Goal: Task Accomplishment & Management: Manage account settings

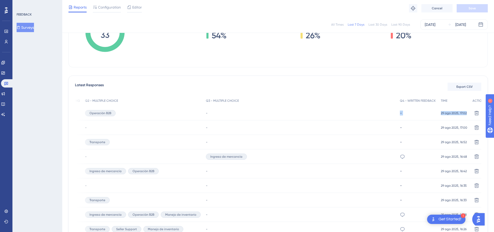
scroll to position [104, 0]
click at [0, 0] on div "6932 6932 4 Operación B2B - - 29 ago 2025, 17:02 29 ago 2025, 17:02 Delete" at bounding box center [0, 0] width 0 height 0
click at [233, 74] on div "All Times Last 7 Days Last 30 Days Last 90 Days [DATE] [DATE] Total Seen 985 To…" at bounding box center [277, 181] width 419 height 478
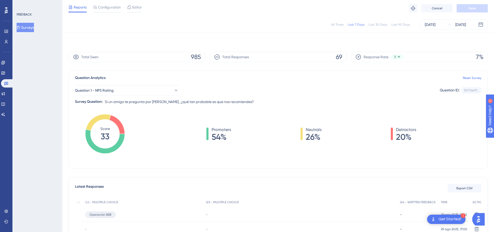
scroll to position [0, 0]
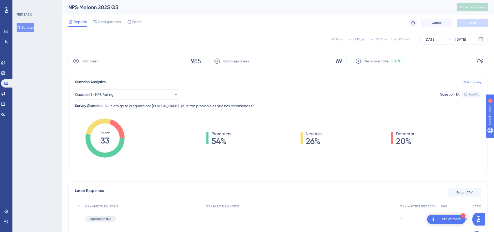
click at [446, 156] on div "Promoters 54% Neutrals 26% Detractors 20%" at bounding box center [311, 143] width 340 height 52
click at [463, 190] on button "Export CSV" at bounding box center [465, 192] width 34 height 8
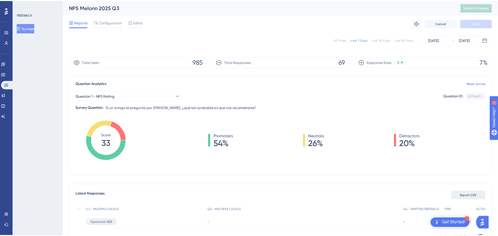
scroll to position [0, 34]
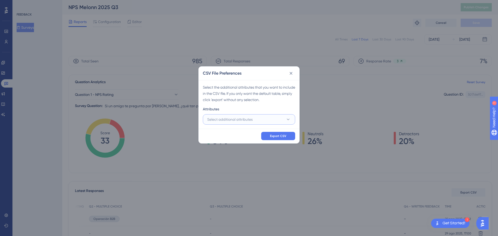
click at [262, 117] on button "Select additional attributes" at bounding box center [249, 119] width 92 height 10
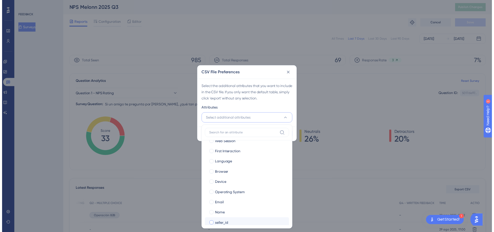
scroll to position [44, 0]
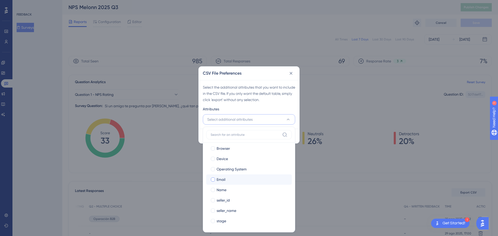
click at [222, 181] on span "Email" at bounding box center [220, 180] width 9 height 6
checkbox input "true"
click at [275, 100] on div "Select the additional attributes that you want to include in the CSV file. If y…" at bounding box center [249, 93] width 92 height 19
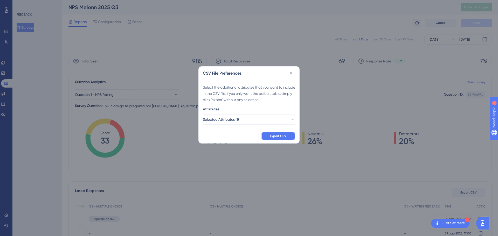
click at [284, 136] on span "Export CSV" at bounding box center [278, 136] width 16 height 4
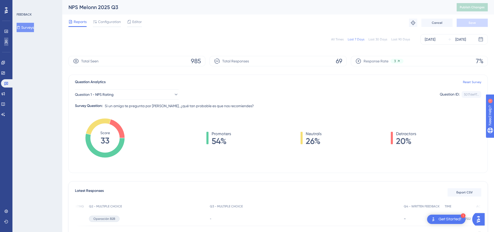
click at [6, 40] on icon at bounding box center [6, 42] width 4 height 4
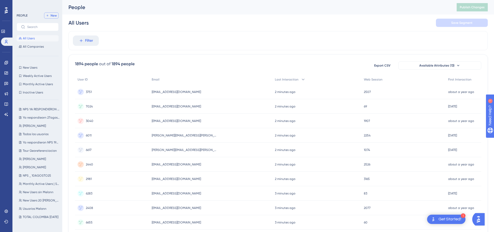
click at [52, 16] on span "New" at bounding box center [54, 15] width 6 height 4
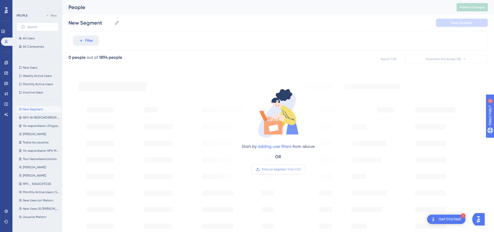
click at [264, 173] on label "Manual Segment from CSV" at bounding box center [278, 169] width 54 height 10
click at [301, 170] on input "Manual Segment from CSV" at bounding box center [301, 170] width 0 height 0
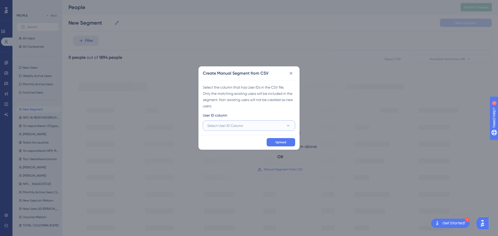
click at [252, 122] on button "Select User ID Column" at bounding box center [249, 126] width 92 height 10
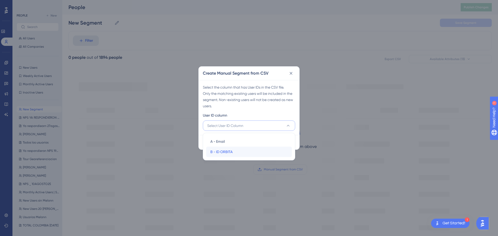
click at [233, 149] on span "B - ID ORBITA" at bounding box center [221, 152] width 22 height 6
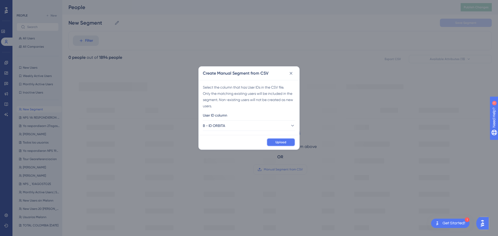
click at [280, 142] on span "Upload" at bounding box center [280, 142] width 11 height 4
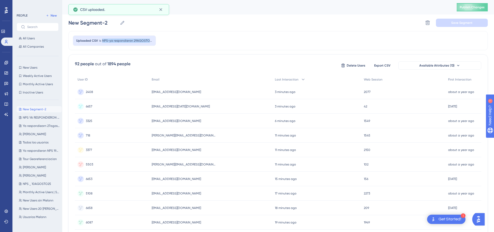
drag, startPoint x: 102, startPoint y: 40, endPoint x: 148, endPoint y: 43, distance: 46.2
click at [148, 43] on div "Uploaded CSV is NPS-ya respondieron 29AGOSTO-TARDE - Hoja 1" at bounding box center [114, 41] width 83 height 10
copy span "NPS-ya respondieron 29AGOSTO"
click at [116, 23] on input "New Segment-2" at bounding box center [92, 22] width 49 height 7
drag, startPoint x: 116, startPoint y: 23, endPoint x: 71, endPoint y: 23, distance: 44.9
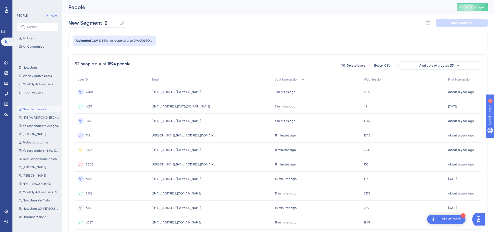
click at [71, 23] on input "New Segment-2" at bounding box center [92, 22] width 49 height 7
paste input "PS-ya respondieron 29AGOSTO"
type input "NPS-ya respondieron 29AGOSTO-TARDE"
click at [209, 27] on div "NPS-ya respondieron 29AGOSTO-TARDE NPS-ya respondieron 29AGOSTO-TARDE Delete Se…" at bounding box center [277, 23] width 419 height 17
click at [458, 16] on div "NPS-ya respondieron 29AGOSTO-TARDE NPS-ya respondieron 29AGOSTO-TARDE Delete Se…" at bounding box center [277, 23] width 419 height 17
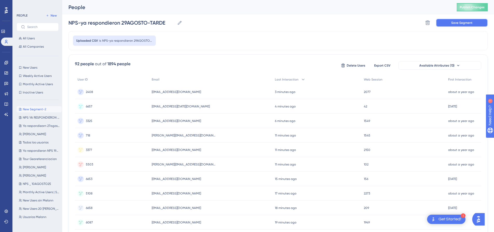
click at [457, 22] on span "Save Segment" at bounding box center [461, 23] width 21 height 4
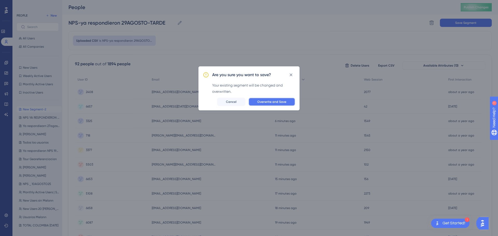
click at [267, 101] on span "Overwrite and Save" at bounding box center [271, 102] width 29 height 4
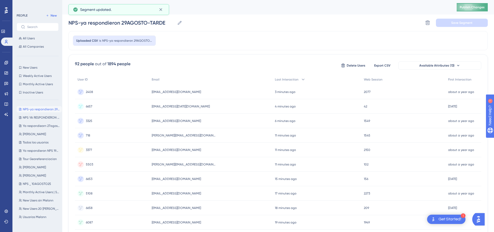
click at [471, 7] on span "Publish Changes" at bounding box center [472, 7] width 25 height 4
click at [7, 64] on icon at bounding box center [6, 63] width 4 height 4
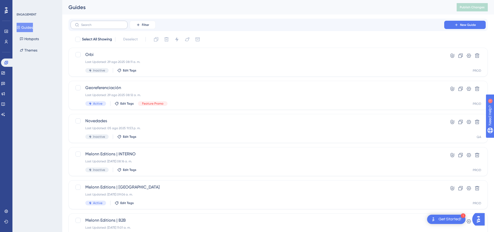
click at [89, 28] on label at bounding box center [99, 25] width 57 height 8
click at [89, 27] on input "text" at bounding box center [102, 25] width 42 height 4
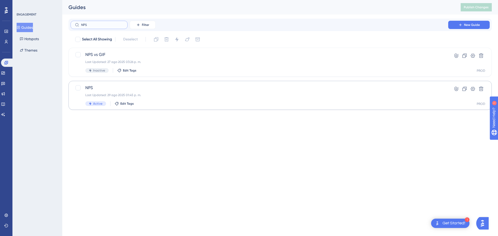
type input "NPS"
click at [110, 93] on div "NPS Last Updated: 29 ago 2025 01:45 p. m. Active Edit Tags" at bounding box center [259, 95] width 348 height 21
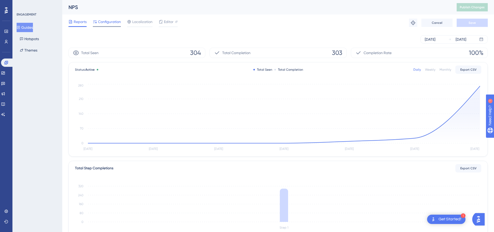
click at [111, 23] on span "Configuration" at bounding box center [109, 22] width 23 height 6
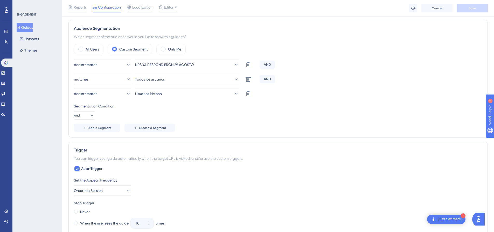
scroll to position [181, 0]
click at [166, 65] on span "NPS YA RESPONDIERON 29 AGOSTO" at bounding box center [164, 64] width 59 height 6
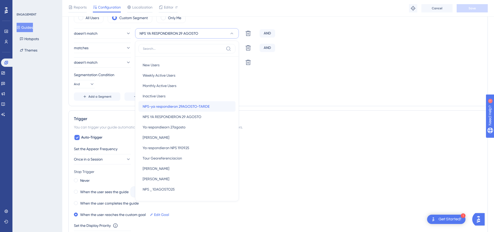
click at [176, 107] on span "NPS-ya respondieron 29AGOSTO-TARDE" at bounding box center [176, 106] width 67 height 6
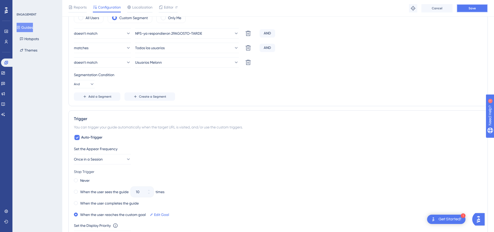
click at [466, 10] on button "Save" at bounding box center [472, 8] width 31 height 8
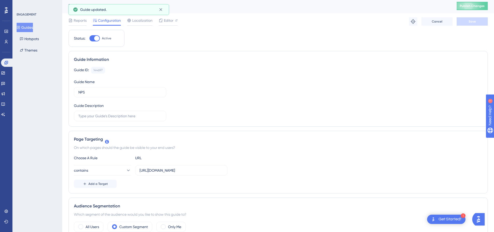
scroll to position [0, 0]
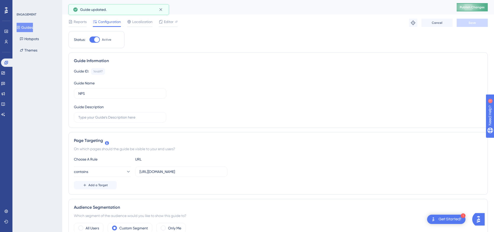
click at [478, 4] on button "Publish Changes" at bounding box center [472, 7] width 31 height 8
click at [160, 11] on icon at bounding box center [160, 9] width 3 height 3
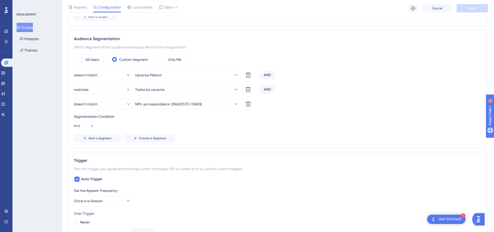
scroll to position [181, 0]
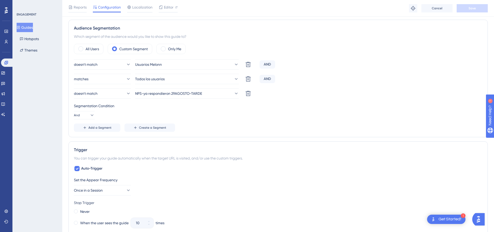
click at [293, 119] on div "Segmentation Condition And" at bounding box center [278, 111] width 408 height 17
click at [335, 116] on div "Segmentation Condition And" at bounding box center [278, 111] width 408 height 17
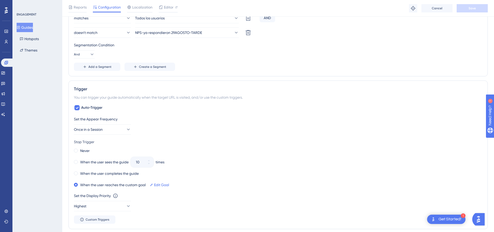
scroll to position [259, 0]
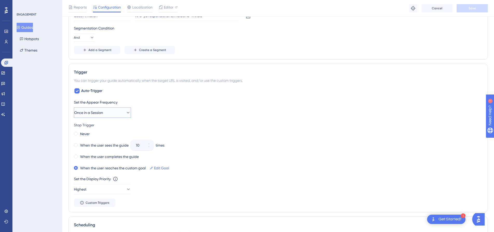
click at [103, 113] on span "Once in a Session" at bounding box center [88, 113] width 29 height 6
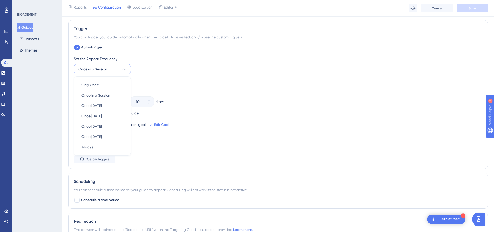
click at [205, 84] on div "Stop Trigger" at bounding box center [278, 82] width 408 height 6
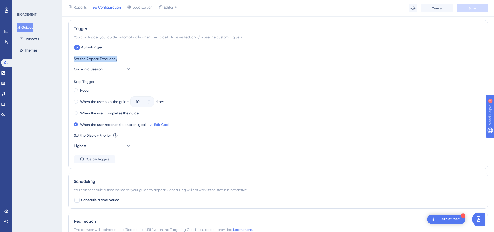
drag, startPoint x: 127, startPoint y: 60, endPoint x: 73, endPoint y: 58, distance: 54.0
click at [73, 58] on div "Trigger You can trigger your guide automatically when the target URL is visited…" at bounding box center [277, 94] width 419 height 149
copy div "Set the Appear Frequency"
click at [221, 109] on div "Never When the user sees the guide 10 times When the user completes the guide W…" at bounding box center [278, 107] width 408 height 41
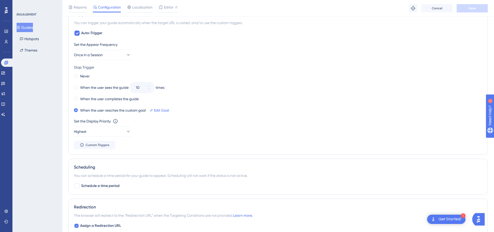
scroll to position [329, 0]
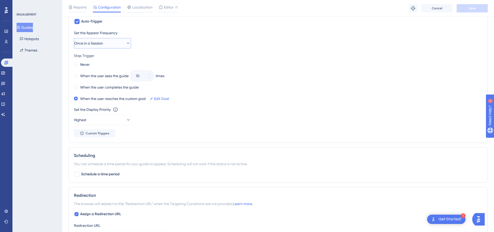
click at [92, 42] on span "Once in a Session" at bounding box center [88, 43] width 29 height 6
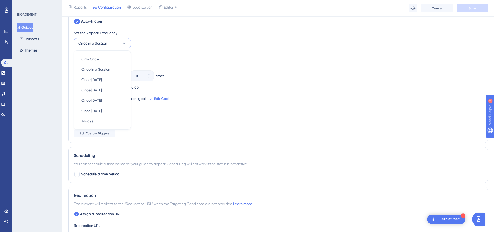
click at [159, 47] on div "Set the Appear Frequency Once in a Session Only Once Only Once Once in a Sessio…" at bounding box center [278, 39] width 408 height 19
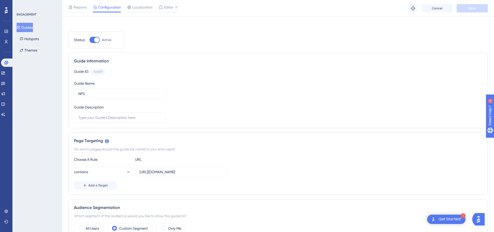
scroll to position [0, 0]
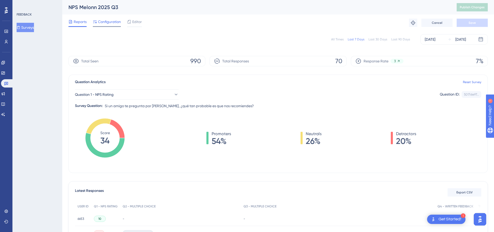
click at [120, 20] on span "Configuration" at bounding box center [109, 22] width 23 height 6
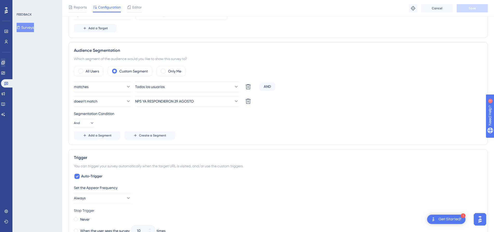
scroll to position [78, 0]
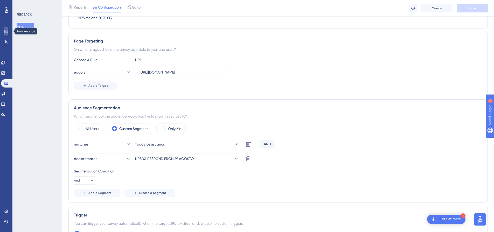
click at [8, 32] on icon at bounding box center [6, 31] width 4 height 4
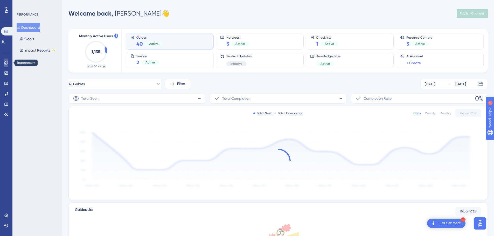
click at [5, 63] on icon at bounding box center [6, 63] width 4 height 4
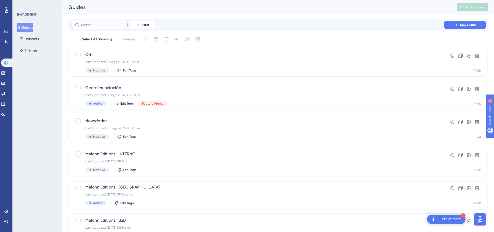
click at [86, 25] on input "text" at bounding box center [102, 25] width 42 height 4
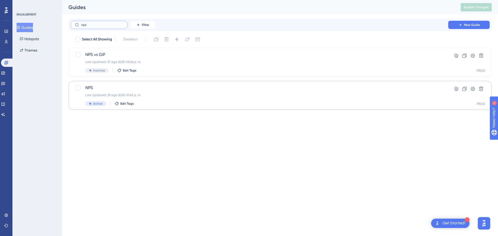
type input "nps"
click at [168, 90] on span "NPS" at bounding box center [259, 88] width 348 height 6
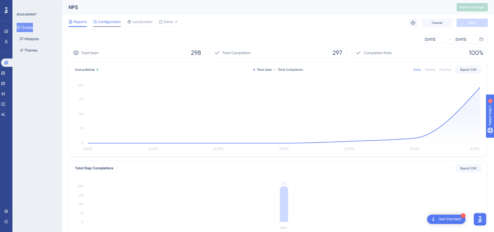
click at [108, 19] on span "Configuration" at bounding box center [109, 22] width 23 height 6
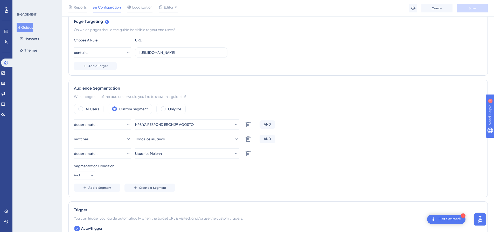
scroll to position [130, 0]
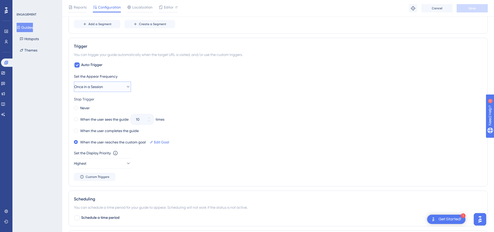
click at [116, 87] on button "Once in a Session" at bounding box center [102, 87] width 57 height 10
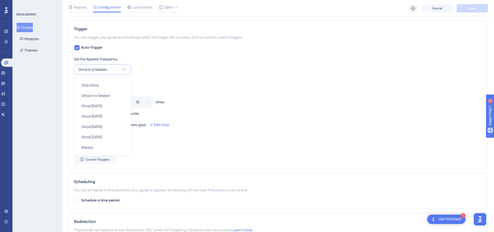
click at [202, 73] on div "Set the Appear Frequency Once in a Session Only Once Only Once Once in a Sessio…" at bounding box center [278, 65] width 408 height 19
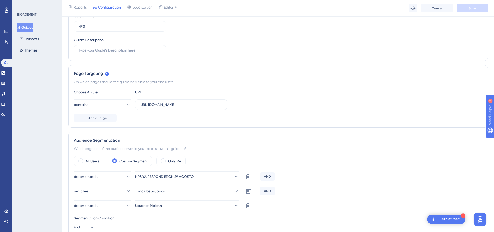
scroll to position [0, 0]
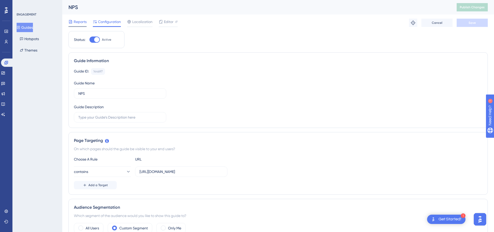
click at [80, 21] on span "Reports" at bounding box center [80, 22] width 13 height 6
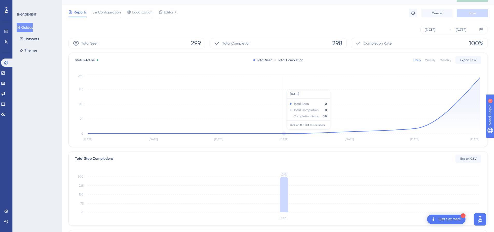
scroll to position [96, 0]
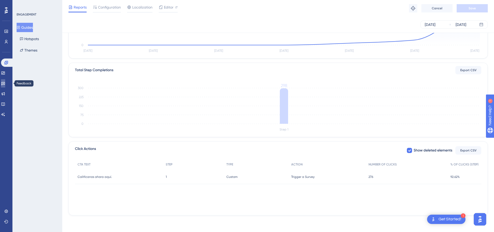
click at [3, 85] on link at bounding box center [3, 83] width 4 height 8
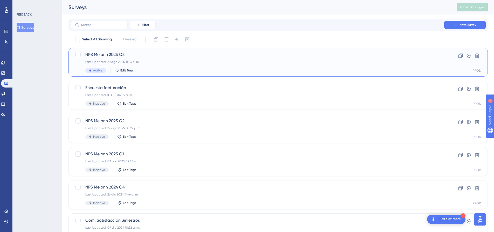
click at [207, 61] on div "Last Updated: 29 ago 2025 11:23 a. m." at bounding box center [257, 62] width 344 height 4
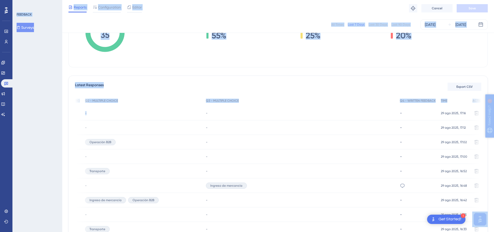
scroll to position [104, 4]
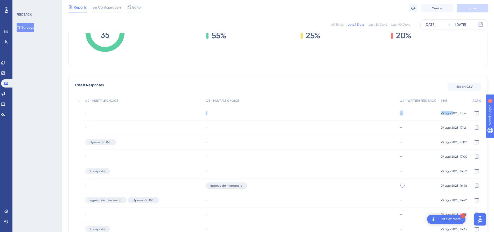
drag, startPoint x: 234, startPoint y: 112, endPoint x: 445, endPoint y: 111, distance: 211.1
click at [0, 0] on div "5503 5503 10 - - - 29 ago 2025, 17:16 29 ago 2025, 17:16 Delete" at bounding box center [0, 0] width 0 height 0
click at [361, 86] on div "Latest Responses Export CSV" at bounding box center [278, 86] width 406 height 9
click at [3, 63] on link at bounding box center [3, 63] width 4 height 8
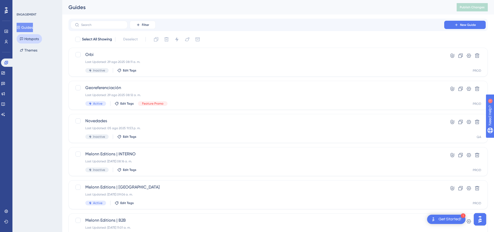
click at [21, 42] on button "Hotspots" at bounding box center [29, 38] width 25 height 9
click at [20, 28] on icon at bounding box center [21, 27] width 3 height 3
click at [95, 28] on label at bounding box center [99, 25] width 57 height 8
click at [95, 27] on input "text" at bounding box center [102, 25] width 42 height 4
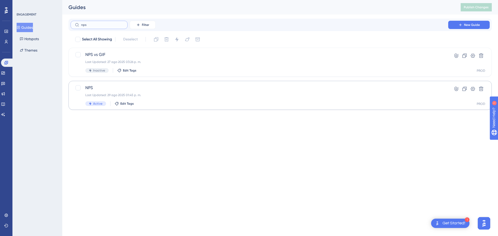
type input "nps"
click at [129, 89] on span "NPS" at bounding box center [259, 88] width 348 height 6
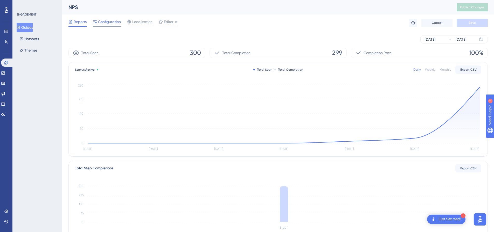
click at [104, 25] on div "Configuration" at bounding box center [107, 23] width 28 height 8
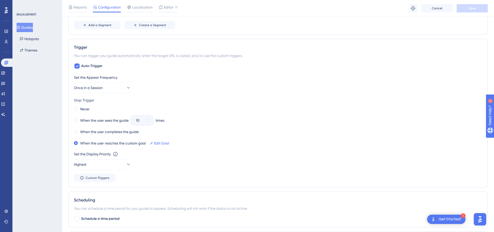
scroll to position [311, 0]
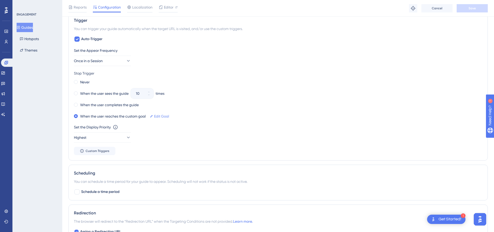
click at [162, 115] on link "Edit Goal" at bounding box center [161, 116] width 15 height 6
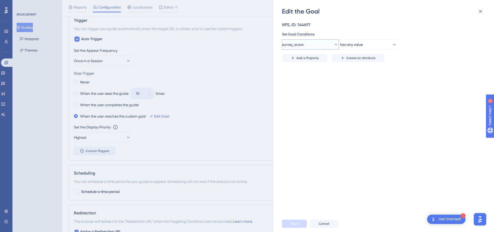
click at [326, 48] on button "survey_score" at bounding box center [310, 44] width 57 height 10
click at [373, 90] on div "NPS, ID: 144697 Set Goal Conditions survey_score Visited Page Visited Page Cook…" at bounding box center [386, 116] width 209 height 200
click at [361, 46] on span "has any value" at bounding box center [351, 44] width 23 height 6
click at [317, 133] on div "NPS, ID: 144697 Set Goal Conditions survey_score has any value greater than gre…" at bounding box center [386, 116] width 209 height 200
click at [343, 59] on icon at bounding box center [342, 58] width 4 height 4
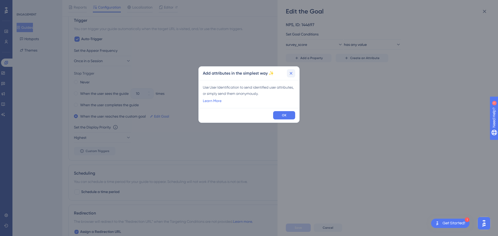
click at [288, 72] on button at bounding box center [291, 73] width 8 height 8
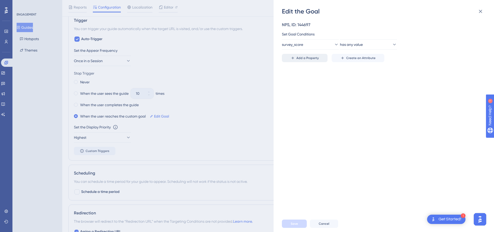
click at [314, 56] on span "Add a Property" at bounding box center [307, 58] width 22 height 4
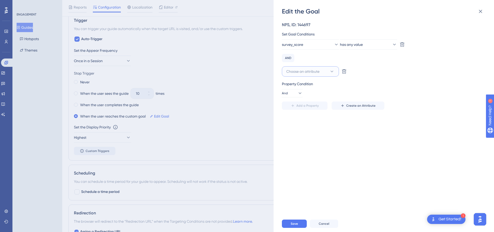
click at [296, 72] on span "Choose an attribute" at bounding box center [302, 71] width 33 height 6
type input "surv"
click at [302, 110] on div "survey_feedback survey_feedback" at bounding box center [310, 113] width 42 height 10
click at [408, 73] on input "text" at bounding box center [439, 72] width 74 height 6
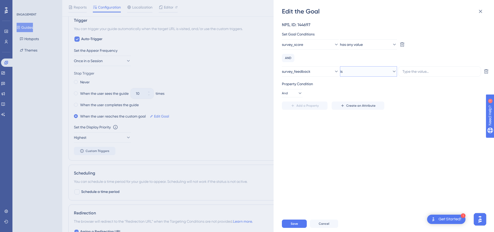
click at [368, 74] on button "is" at bounding box center [368, 71] width 57 height 10
click at [361, 161] on span "has any value" at bounding box center [358, 160] width 23 height 6
click at [361, 161] on div "NPS, ID: 144697 Set Goal Conditions survey_score has any value Delete AND surve…" at bounding box center [386, 116] width 209 height 200
click at [303, 71] on span "survey_feedback" at bounding box center [296, 71] width 29 height 6
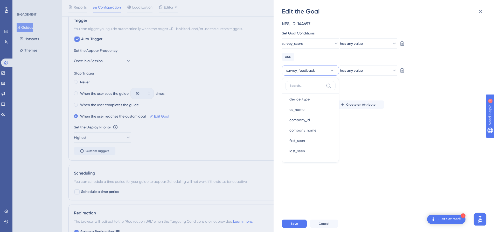
click at [357, 139] on div "NPS, ID: 144697 Set Goal Conditions survey_score has any value Delete AND surve…" at bounding box center [386, 116] width 209 height 200
click at [316, 228] on button "Cancel" at bounding box center [324, 224] width 28 height 8
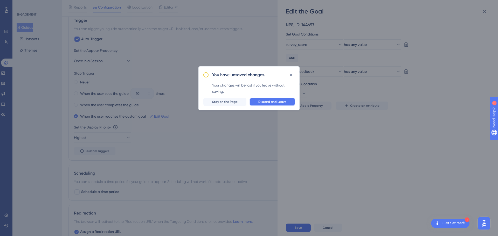
click at [265, 102] on span "Discard and Leave" at bounding box center [272, 102] width 28 height 4
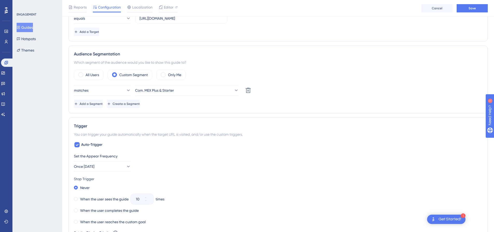
drag, startPoint x: 170, startPoint y: 78, endPoint x: 193, endPoint y: 82, distance: 23.7
click at [170, 77] on label "Only Me" at bounding box center [174, 75] width 13 height 6
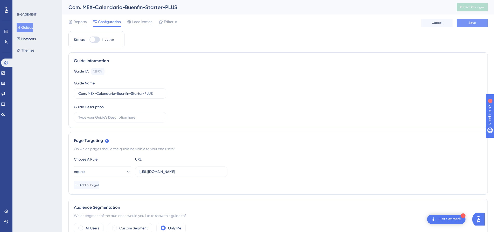
click at [472, 22] on span "Save" at bounding box center [472, 23] width 7 height 4
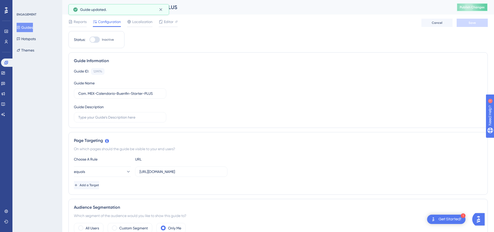
click at [482, 5] on button "Publish Changes" at bounding box center [472, 7] width 31 height 8
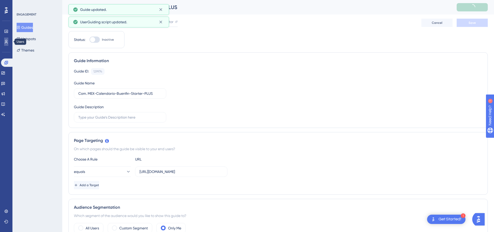
click at [6, 40] on icon at bounding box center [6, 42] width 3 height 4
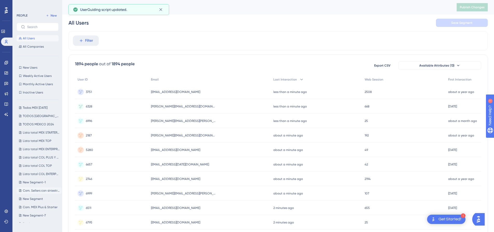
scroll to position [292, 0]
click at [34, 176] on span "Lista total COL ENTERPRISE" at bounding box center [41, 174] width 37 height 4
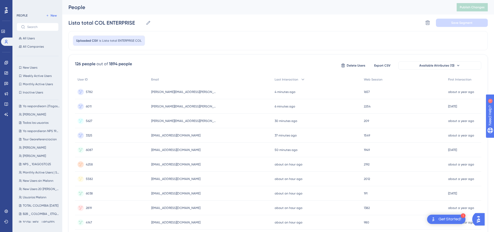
scroll to position [0, 0]
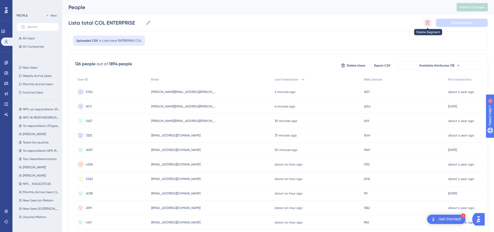
click at [430, 19] on button at bounding box center [427, 23] width 8 height 8
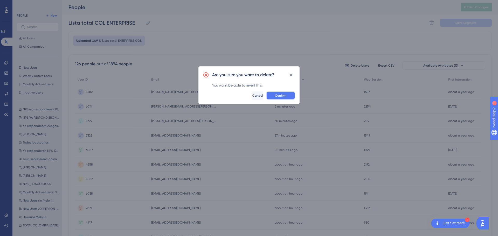
click at [281, 97] on span "Confirm" at bounding box center [280, 96] width 11 height 4
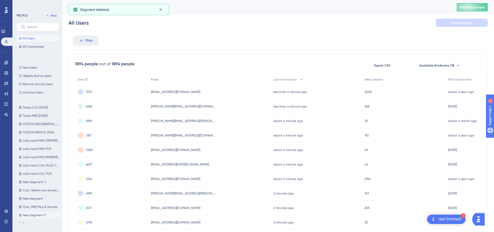
scroll to position [156, 0]
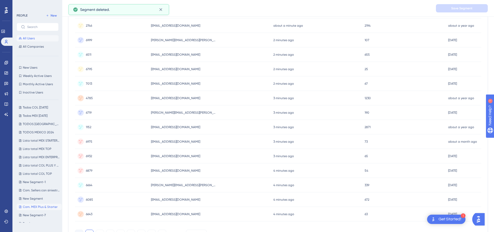
click at [35, 207] on span "Com. MEX Plus & Starter" at bounding box center [40, 207] width 35 height 4
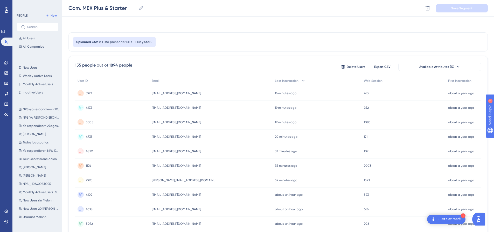
scroll to position [0, 0]
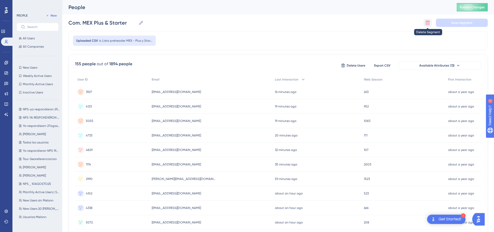
click at [428, 23] on icon at bounding box center [427, 23] width 4 height 4
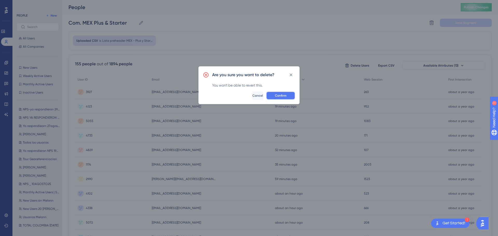
click at [281, 96] on span "Confirm" at bounding box center [280, 96] width 11 height 4
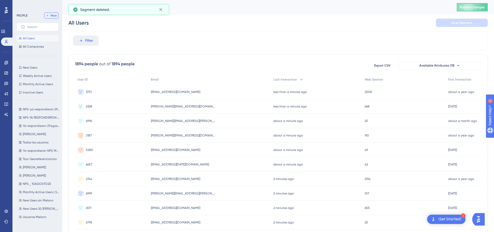
click at [52, 18] on button "New" at bounding box center [51, 15] width 15 height 6
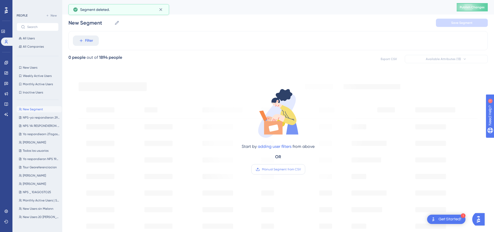
click at [282, 169] on span "Manual Segment from CSV" at bounding box center [281, 169] width 39 height 4
click at [301, 170] on input "Manual Segment from CSV" at bounding box center [301, 170] width 0 height 0
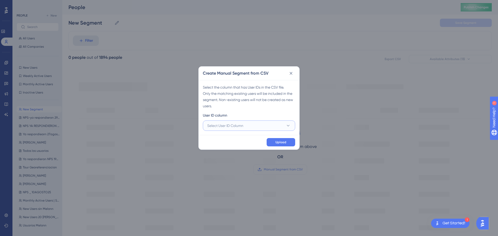
click at [241, 128] on span "Select User ID Column" at bounding box center [225, 126] width 36 height 6
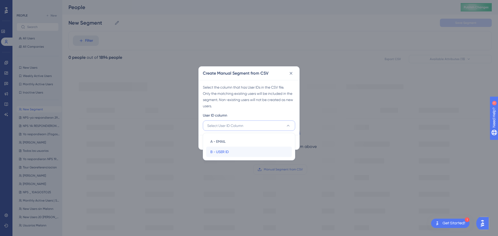
click at [235, 150] on div "B - USER ID B - USER ID" at bounding box center [248, 152] width 77 height 10
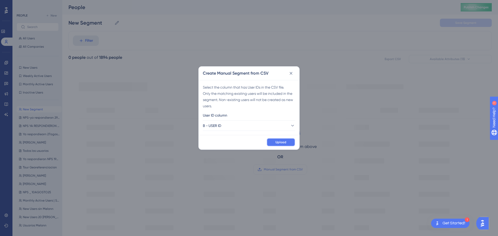
click at [277, 141] on span "Upload" at bounding box center [280, 142] width 11 height 4
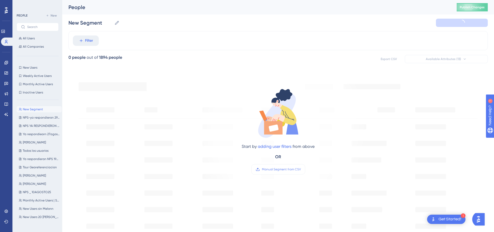
type input "New Segment-2"
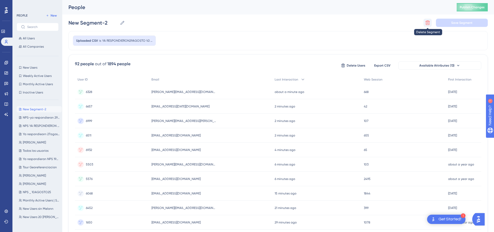
click at [426, 24] on icon at bounding box center [427, 22] width 5 height 5
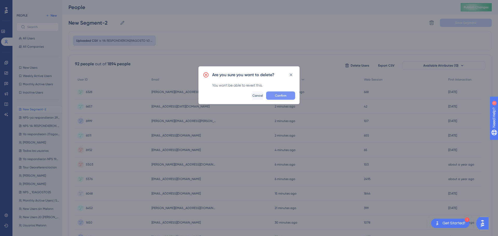
click at [281, 96] on span "Confirm" at bounding box center [280, 96] width 11 height 4
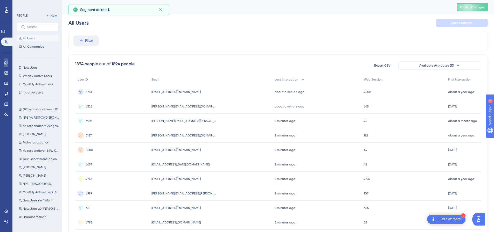
click at [7, 61] on icon at bounding box center [6, 63] width 4 height 4
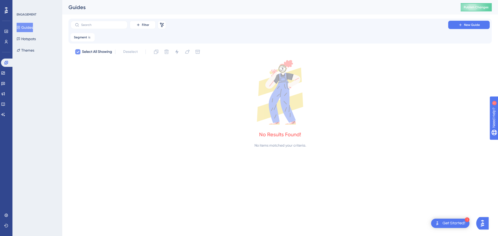
click at [77, 50] on icon at bounding box center [77, 52] width 3 height 4
click at [91, 37] on icon at bounding box center [90, 37] width 3 height 3
checkbox input "false"
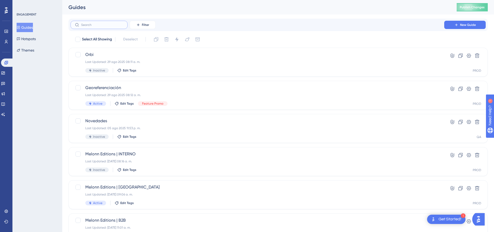
click at [95, 24] on input "text" at bounding box center [102, 25] width 42 height 4
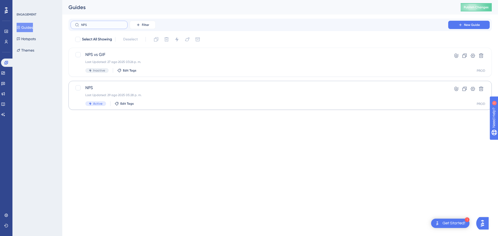
type input "NPS"
click at [132, 86] on span "NPS" at bounding box center [259, 88] width 348 height 6
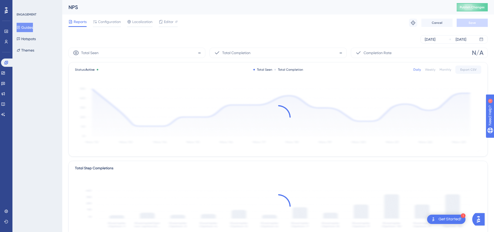
click at [107, 18] on div "Reports Configuration Localization Editor Troubleshoot Cancel Save" at bounding box center [277, 23] width 419 height 17
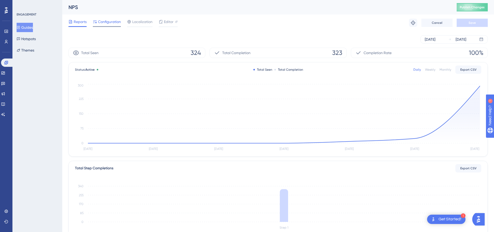
click at [107, 21] on span "Configuration" at bounding box center [109, 22] width 23 height 6
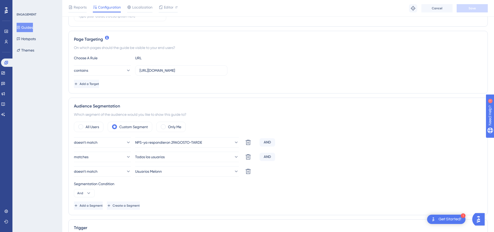
scroll to position [104, 0]
click at [5, 82] on icon at bounding box center [3, 83] width 4 height 4
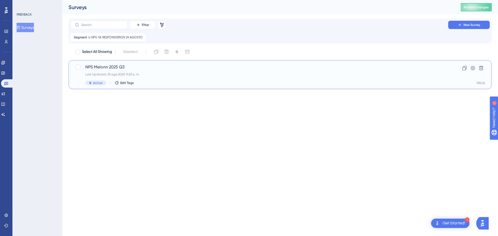
click at [149, 66] on span "NPS Melonn 2025 Q3" at bounding box center [259, 67] width 348 height 6
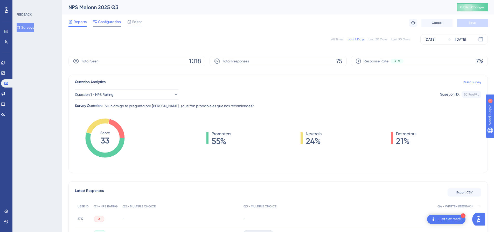
click at [114, 21] on span "Configuration" at bounding box center [109, 22] width 23 height 6
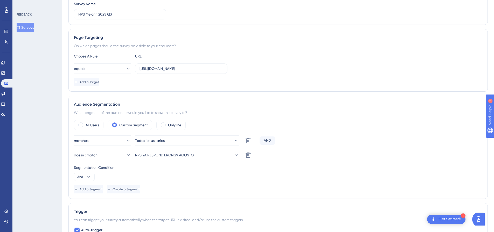
scroll to position [104, 0]
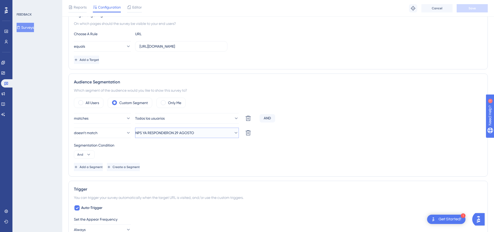
click at [208, 132] on button "NPS YA RESPONDIERON 29 AGOSTO" at bounding box center [187, 133] width 104 height 10
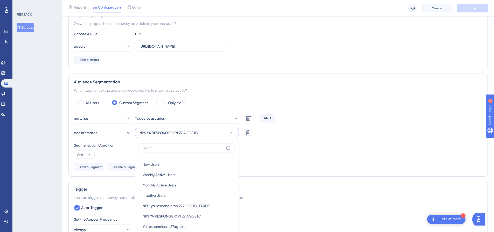
scroll to position [177, 0]
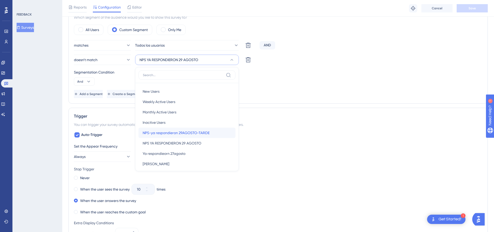
click at [200, 137] on div "NPS-ya respondieron 29AGOSTO-TARDE NPS-ya respondieron 29AGOSTO-TARDE" at bounding box center [187, 133] width 89 height 10
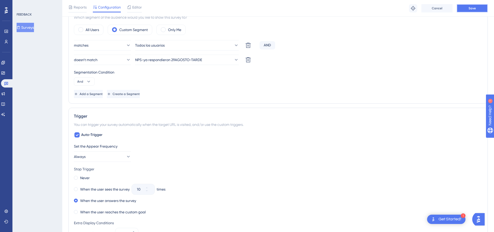
click at [472, 6] on span "Save" at bounding box center [472, 8] width 7 height 4
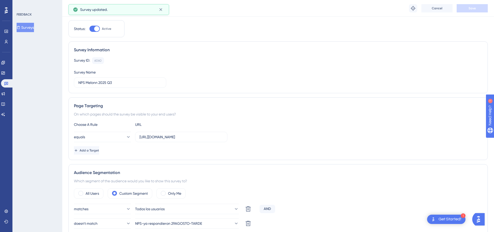
scroll to position [0, 0]
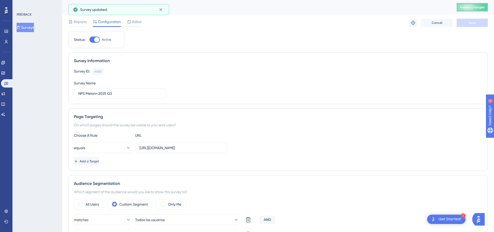
click at [478, 12] on div "NPS Melonn 2025 Q3 Publish Changes" at bounding box center [278, 7] width 432 height 15
click at [477, 7] on button "Publish Changes" at bounding box center [472, 7] width 31 height 8
click at [159, 10] on icon at bounding box center [160, 9] width 5 height 5
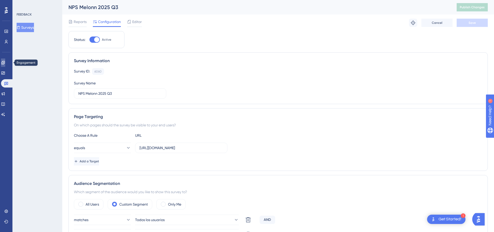
click at [3, 61] on link at bounding box center [3, 63] width 4 height 8
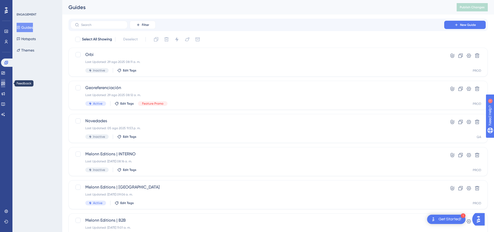
click at [5, 84] on icon at bounding box center [3, 83] width 4 height 3
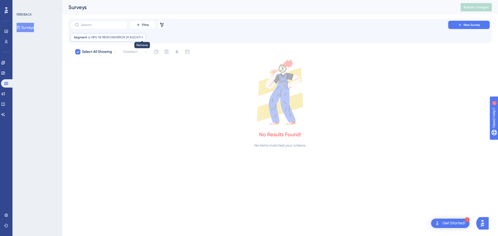
click at [142, 38] on icon at bounding box center [142, 37] width 3 height 3
checkbox input "false"
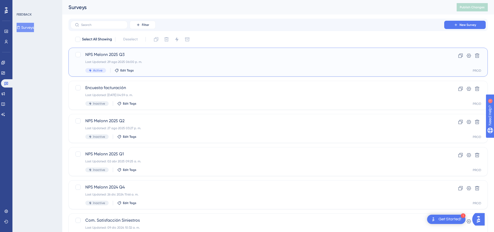
click at [151, 63] on div "Last Updated: 29 ago 2025 06:00 p. m." at bounding box center [257, 62] width 344 height 4
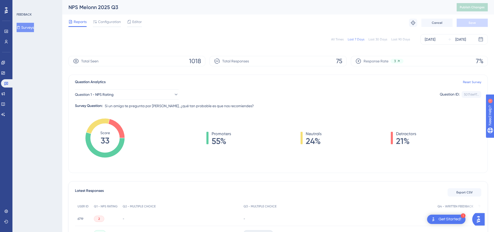
click at [334, 38] on div "All Times" at bounding box center [337, 39] width 12 height 4
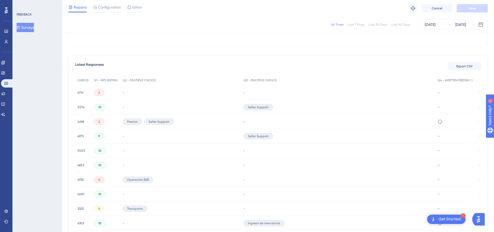
scroll to position [130, 0]
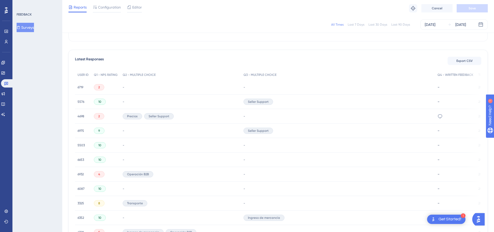
click at [97, 88] on div "2" at bounding box center [99, 87] width 10 height 6
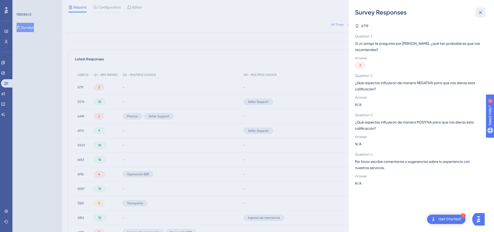
click at [481, 12] on icon at bounding box center [480, 12] width 3 height 3
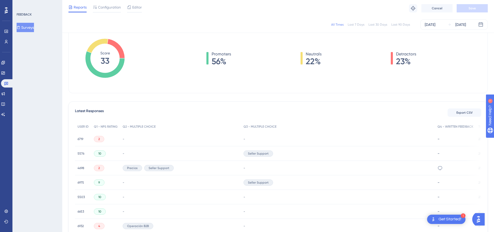
scroll to position [0, 0]
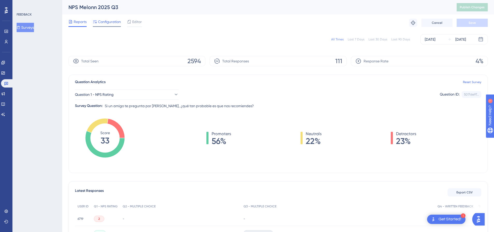
click at [103, 20] on span "Configuration" at bounding box center [109, 22] width 23 height 6
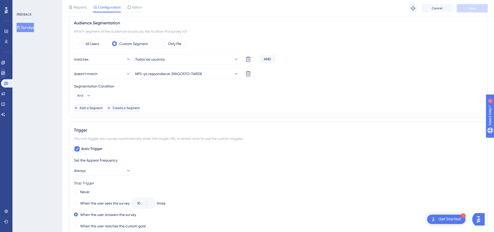
scroll to position [156, 0]
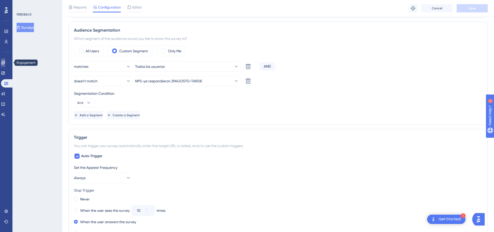
click at [5, 65] on link at bounding box center [3, 63] width 4 height 8
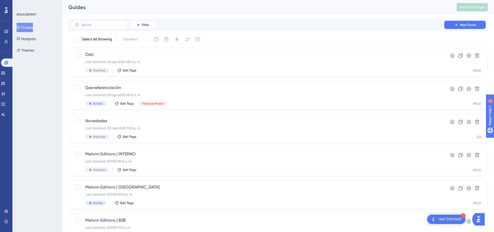
click at [34, 44] on div "Guides Hotspots Themes" at bounding box center [38, 39] width 42 height 32
click at [32, 40] on button "Hotspots" at bounding box center [26, 38] width 19 height 9
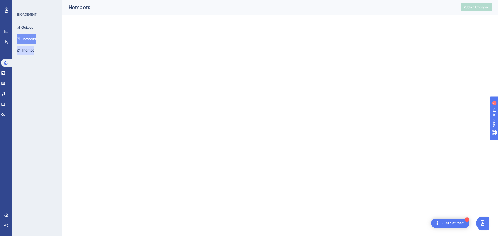
click at [30, 50] on button "Themes" at bounding box center [26, 50] width 18 height 9
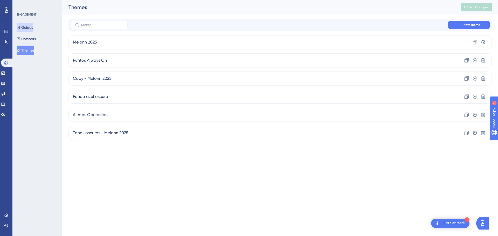
click at [26, 25] on button "Guides" at bounding box center [25, 27] width 16 height 9
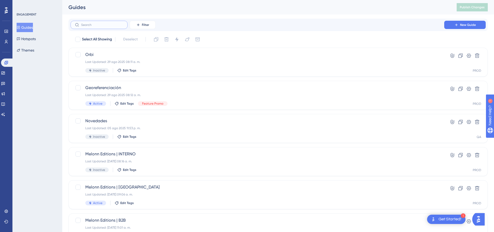
click at [94, 24] on input "text" at bounding box center [102, 25] width 42 height 4
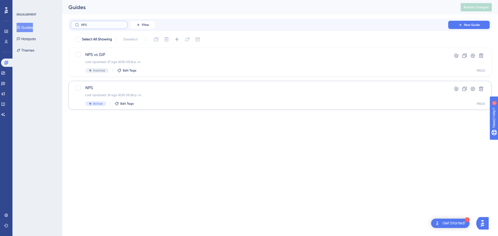
type input "NPS"
click at [127, 93] on div "Last Updated: 29 ago 2025 05:28 p. m." at bounding box center [259, 95] width 348 height 4
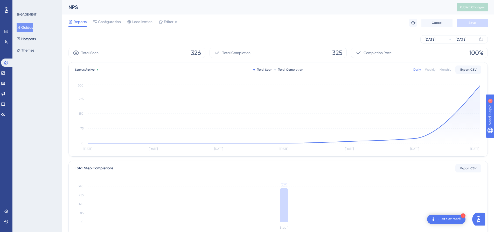
click at [96, 18] on div "Reports Configuration Localization Editor Troubleshoot Cancel Save" at bounding box center [277, 23] width 419 height 17
click at [100, 22] on span "Configuration" at bounding box center [109, 22] width 23 height 6
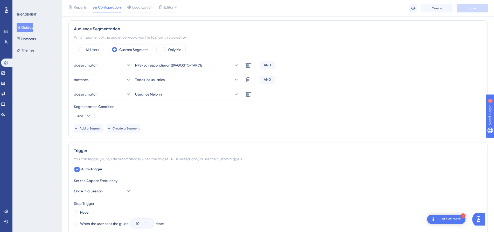
scroll to position [181, 0]
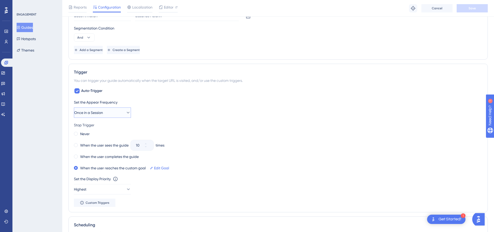
click at [103, 112] on span "Once in a Session" at bounding box center [88, 113] width 29 height 6
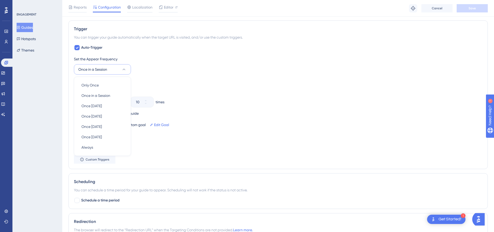
click at [208, 80] on div "Stop Trigger" at bounding box center [278, 82] width 408 height 6
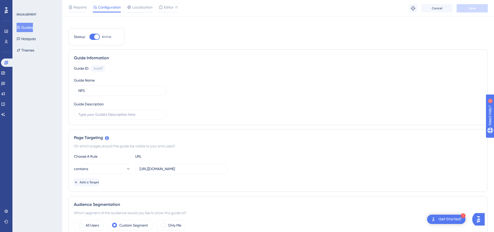
scroll to position [0, 0]
